Goal: Complete application form: Complete application form

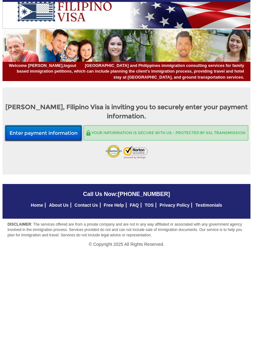
click at [67, 135] on button "Enter payment information" at bounding box center [43, 133] width 77 height 17
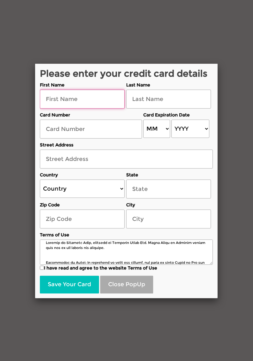
click at [79, 99] on input "text" at bounding box center [82, 99] width 85 height 19
type input "Andrew"
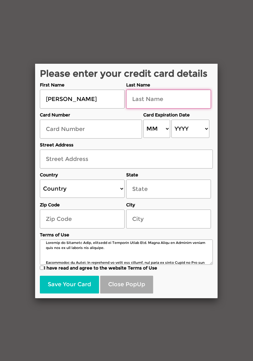
type input "Dixon"
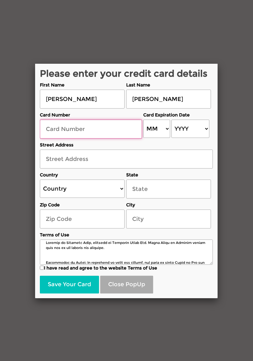
type input "4426570019967728"
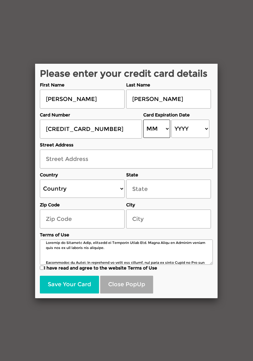
select select "04"
select select "2030"
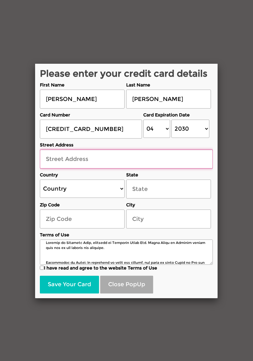
click at [75, 155] on input "text" at bounding box center [126, 159] width 173 height 19
click at [60, 154] on input "988 halekauwila" at bounding box center [126, 159] width 173 height 19
click at [60, 155] on input "988 halekauwila" at bounding box center [126, 159] width 173 height 19
click at [66, 157] on input "988 halekauwila" at bounding box center [126, 159] width 173 height 19
click at [63, 154] on input "988 halekauwila" at bounding box center [126, 159] width 173 height 19
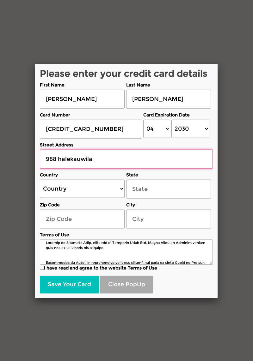
click at [63, 156] on input "988 halekauwila" at bounding box center [126, 159] width 173 height 19
click at [124, 159] on input "988 Halekauwila" at bounding box center [126, 159] width 173 height 19
type input "988 Halekauwila street"
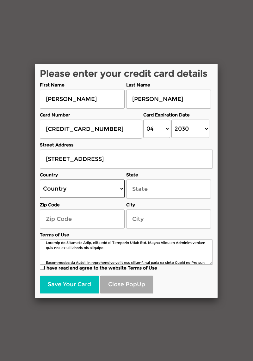
click at [95, 192] on select "Country United States Canada Australia New Zealand United Kingdom Ireland Germa…" at bounding box center [82, 189] width 85 height 18
select select "US"
click at [40, 180] on select "Country United States Canada Australia New Zealand United Kingdom Ireland Germa…" at bounding box center [82, 189] width 85 height 18
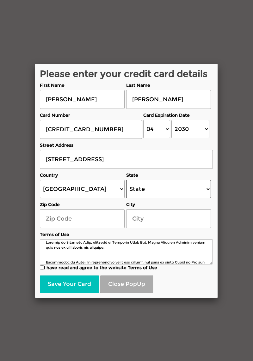
click at [155, 189] on select "State Alabama Alaska Arizona Arkansas California Colorado Connecticut Delaware …" at bounding box center [168, 189] width 85 height 18
select select "[US_STATE]"
click at [126, 180] on select "State Alabama Alaska Arizona Arkansas California Colorado Connecticut Delaware …" at bounding box center [168, 189] width 85 height 18
click at [90, 215] on input "text" at bounding box center [82, 218] width 85 height 19
type input "96"
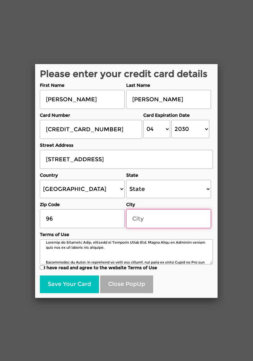
click at [149, 220] on input "text" at bounding box center [168, 218] width 85 height 19
type input "Honolulu"
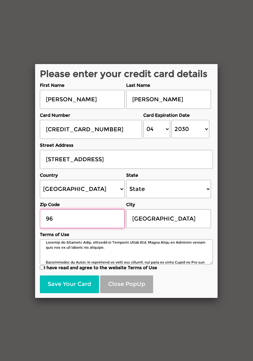
click at [74, 214] on input "96" at bounding box center [82, 218] width 85 height 19
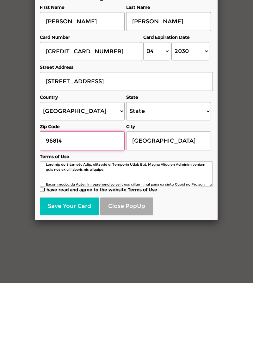
type input "96814"
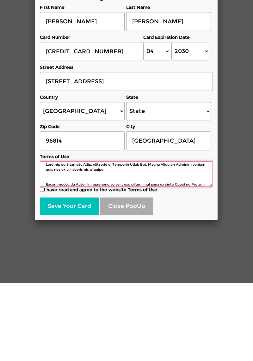
click at [42, 262] on textarea at bounding box center [126, 251] width 173 height 25
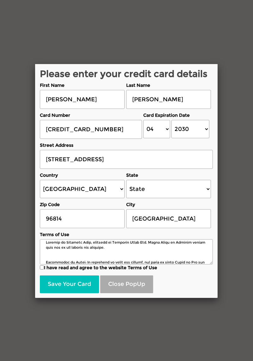
click at [47, 265] on label "I have read and agree to the website Terms of Use" at bounding box center [126, 268] width 173 height 6
click at [44, 266] on input "I have read and agree to the website Terms of Use" at bounding box center [42, 268] width 4 height 4
checkbox input "true"
click at [75, 282] on button "Save Your Card" at bounding box center [69, 285] width 59 height 18
